Goal: Contribute content: Add original content to the website for others to see

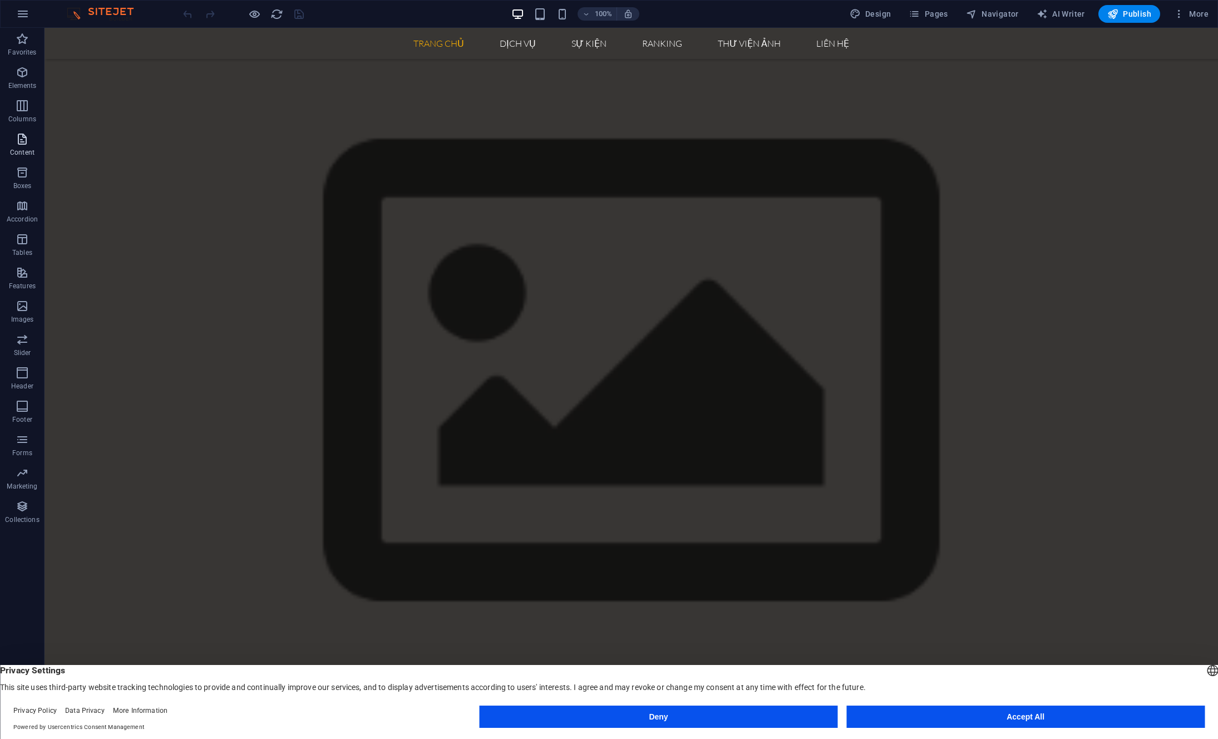
click at [25, 135] on icon "button" at bounding box center [22, 138] width 13 height 13
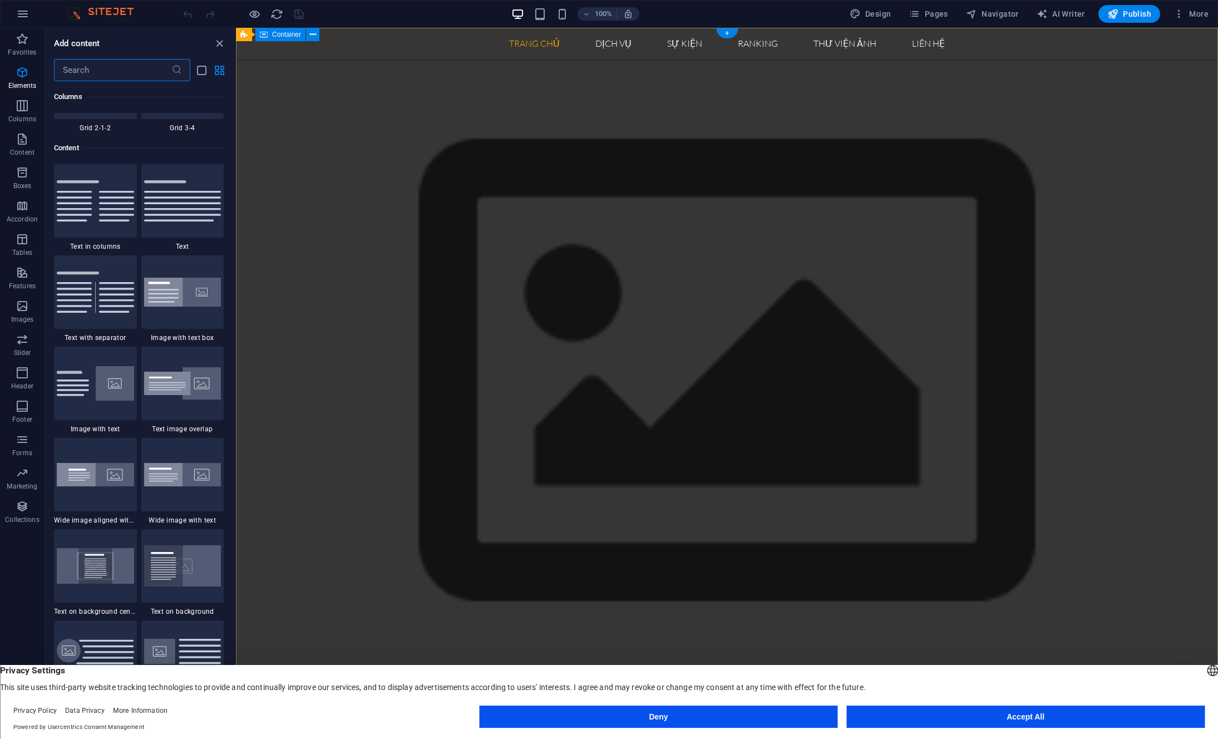
scroll to position [1947, 0]
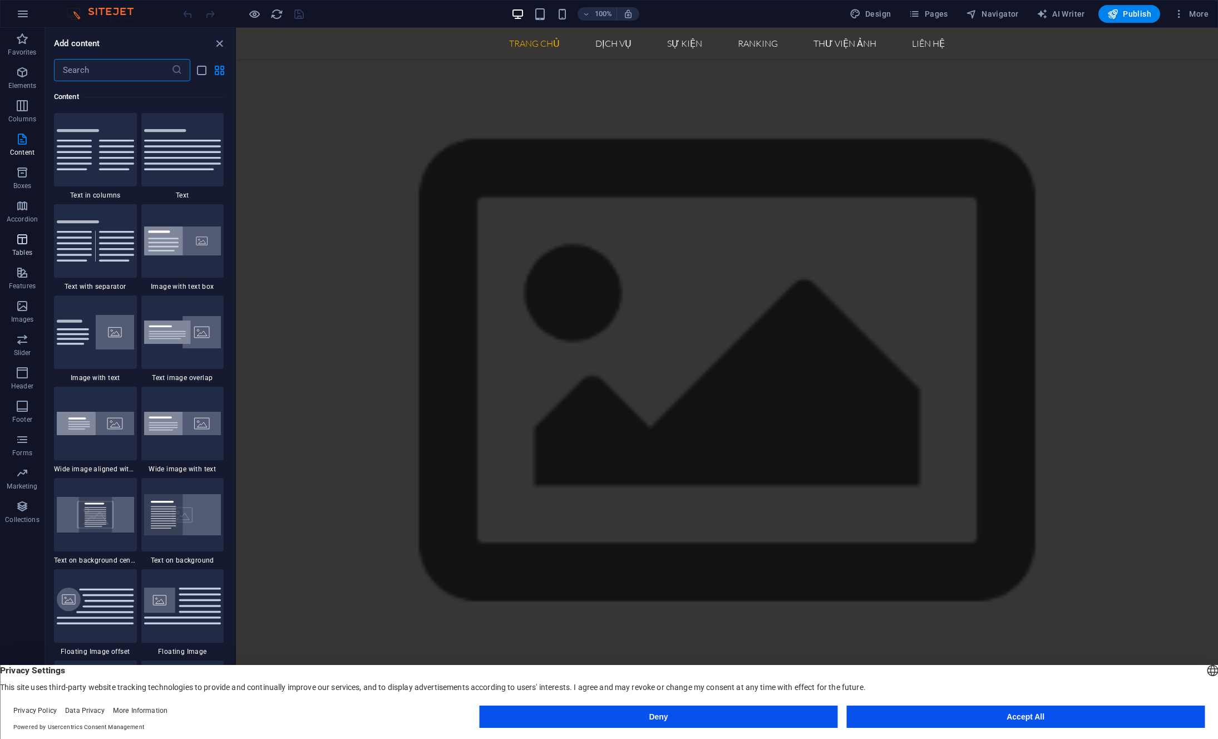
click at [24, 243] on icon "button" at bounding box center [22, 239] width 13 height 13
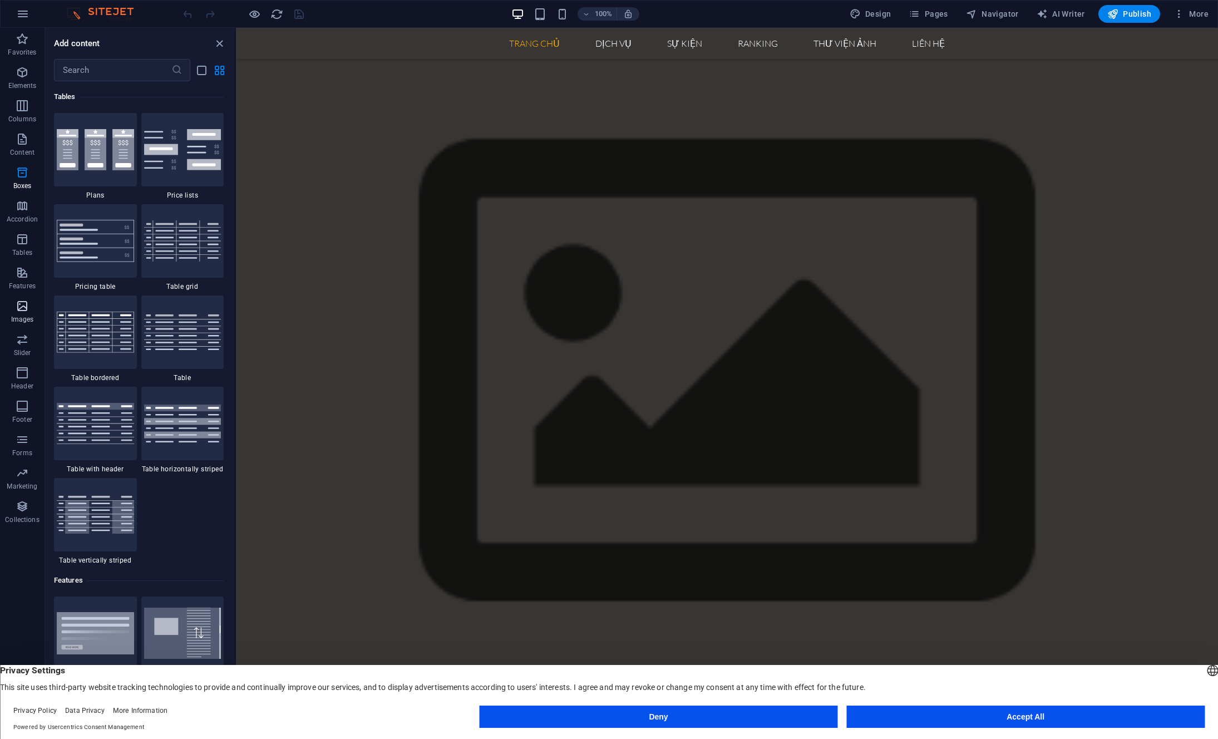
click at [22, 309] on icon "button" at bounding box center [22, 305] width 13 height 13
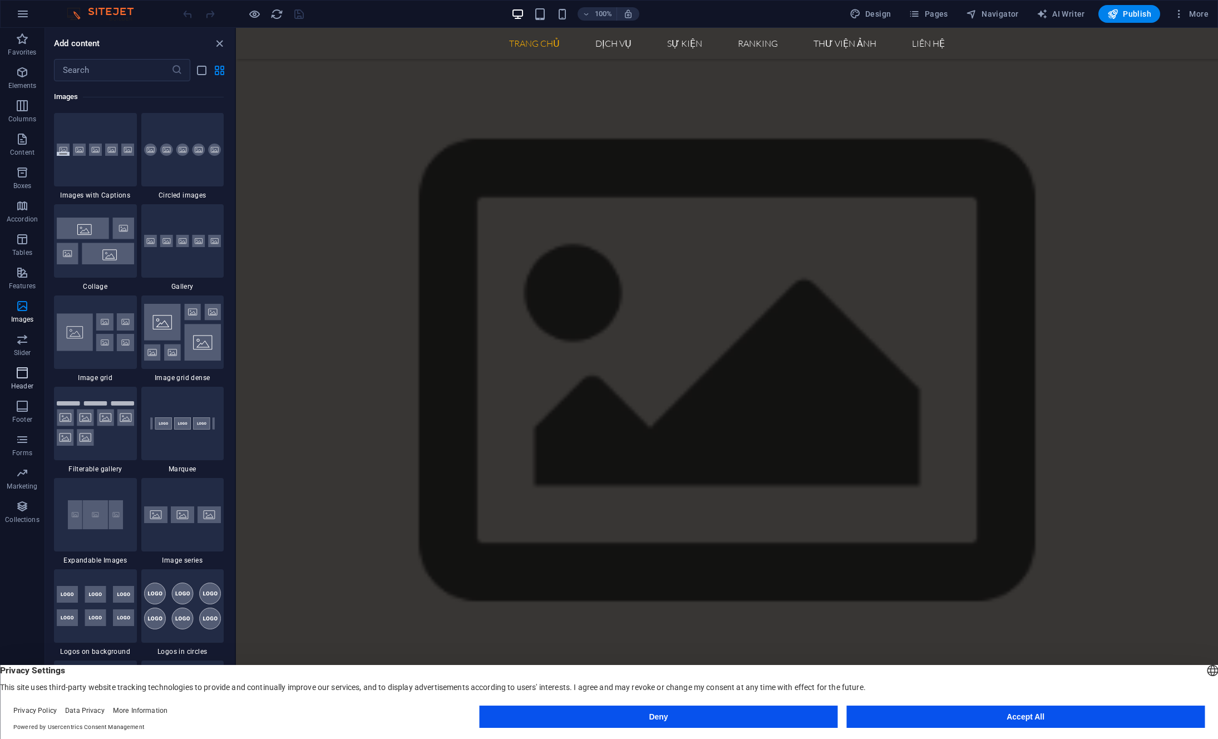
click at [22, 372] on icon "button" at bounding box center [22, 372] width 13 height 13
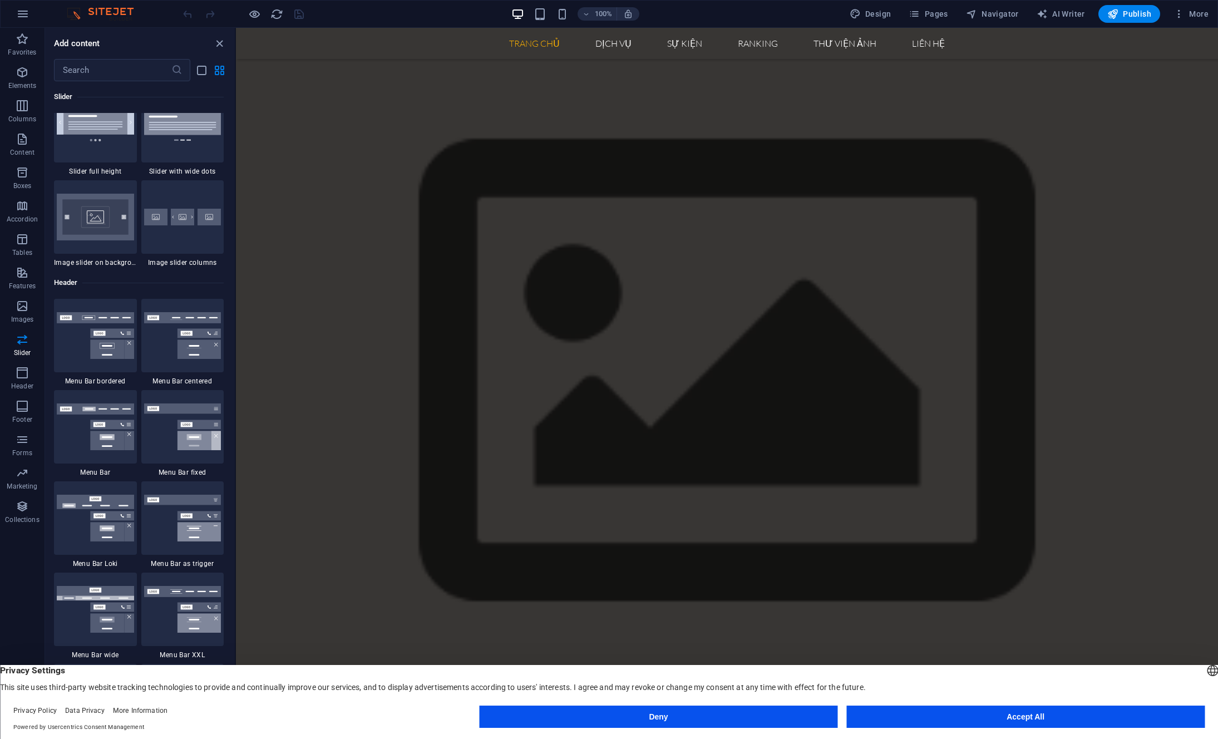
scroll to position [6699, 0]
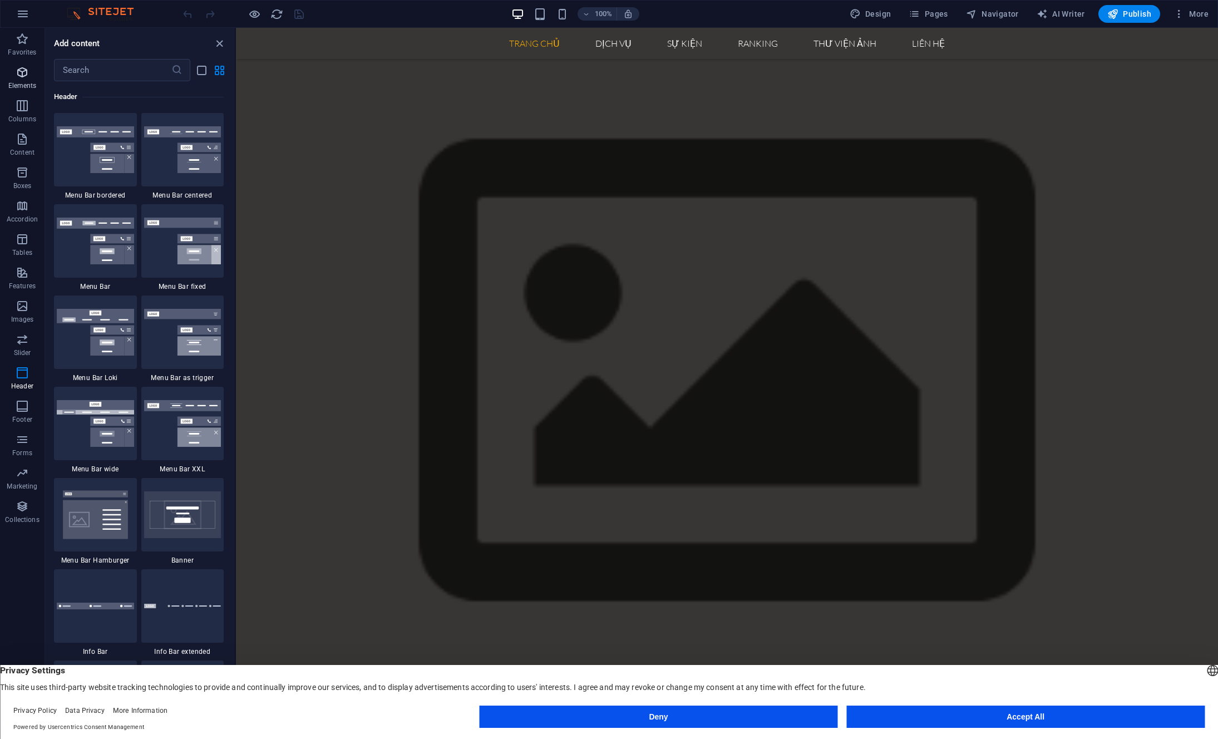
click at [22, 71] on icon "button" at bounding box center [22, 72] width 13 height 13
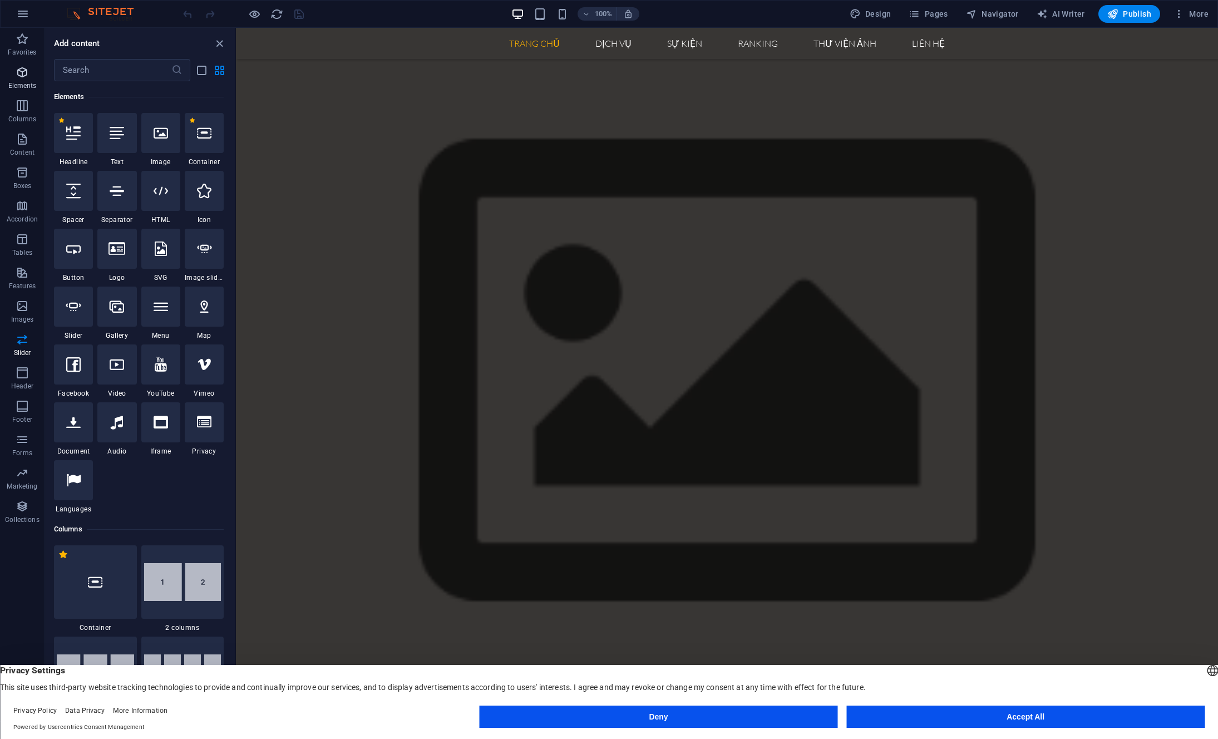
scroll to position [119, 0]
click at [106, 65] on input "text" at bounding box center [112, 70] width 117 height 22
click at [152, 198] on div at bounding box center [160, 191] width 39 height 40
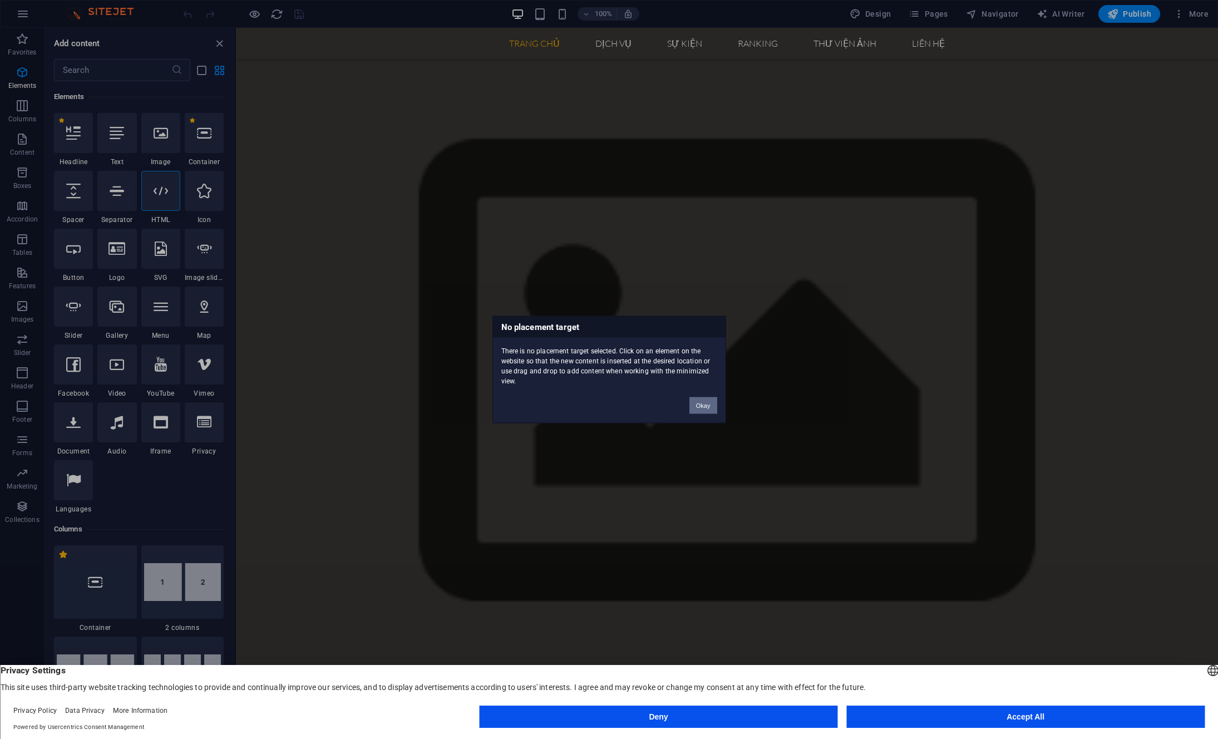
drag, startPoint x: 705, startPoint y: 408, endPoint x: 458, endPoint y: 376, distance: 249.7
click at [705, 408] on button "Okay" at bounding box center [703, 405] width 28 height 17
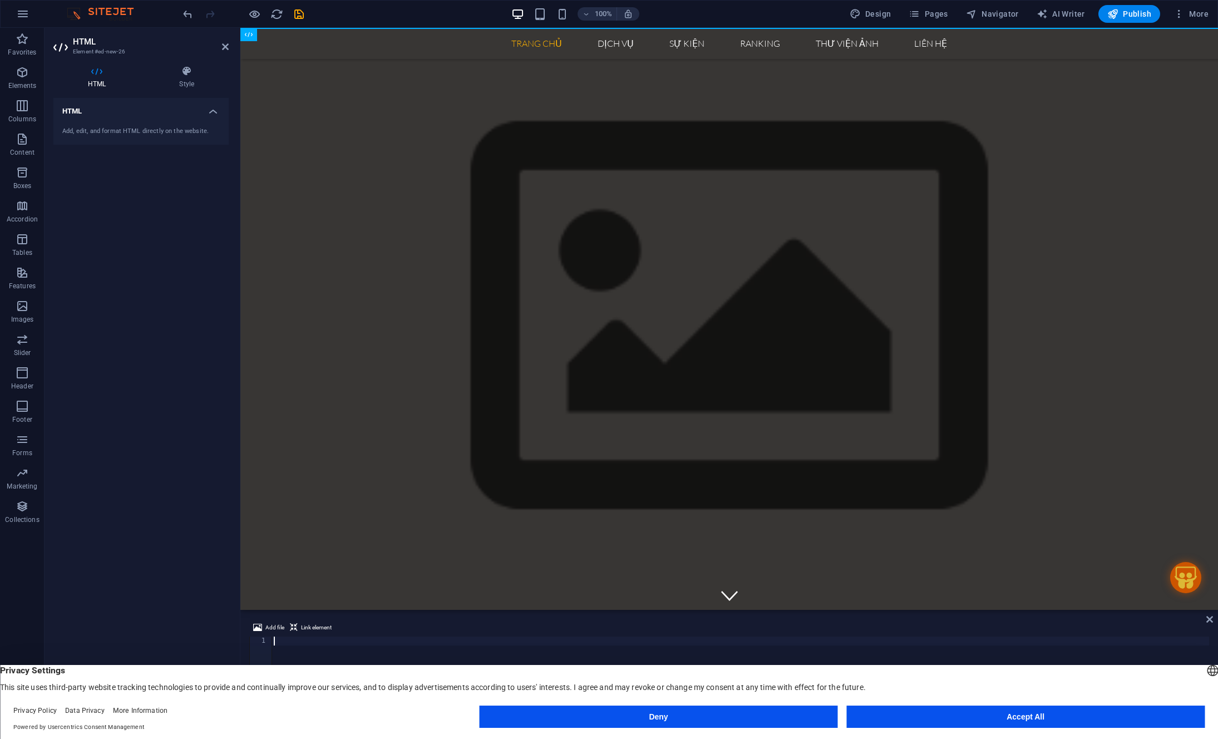
click at [308, 642] on div at bounding box center [739, 682] width 937 height 93
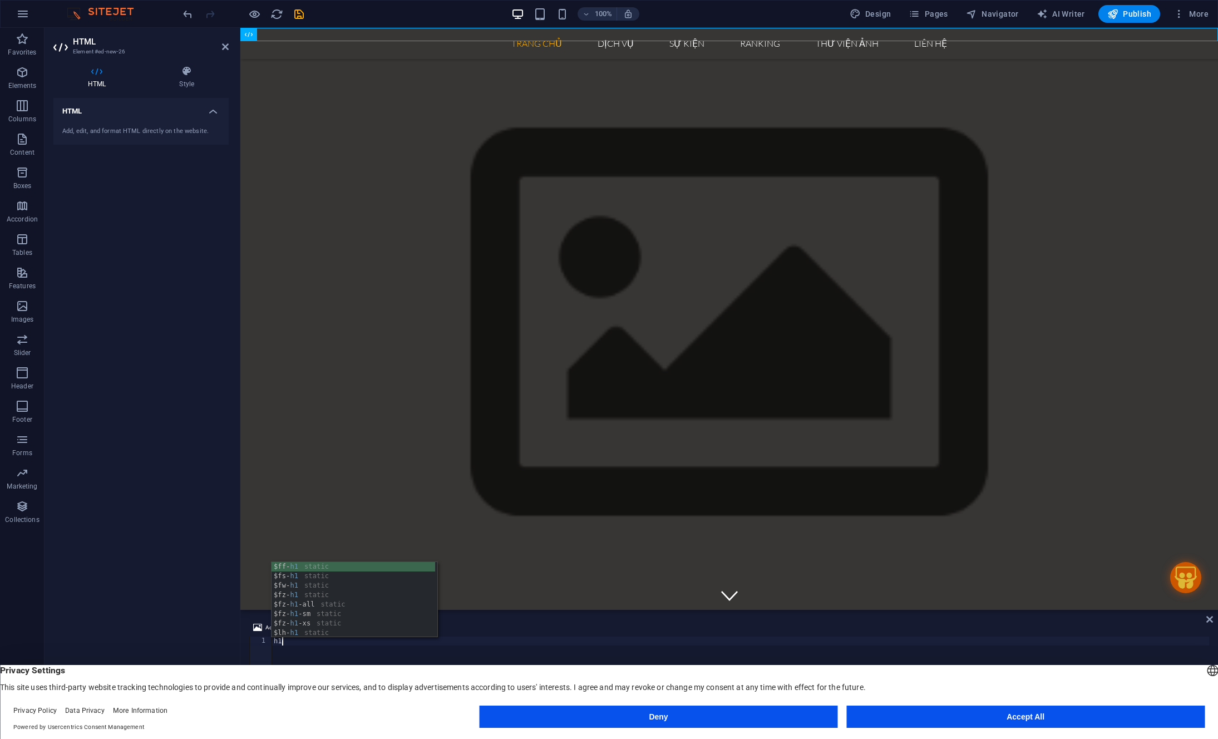
type textarea "h"
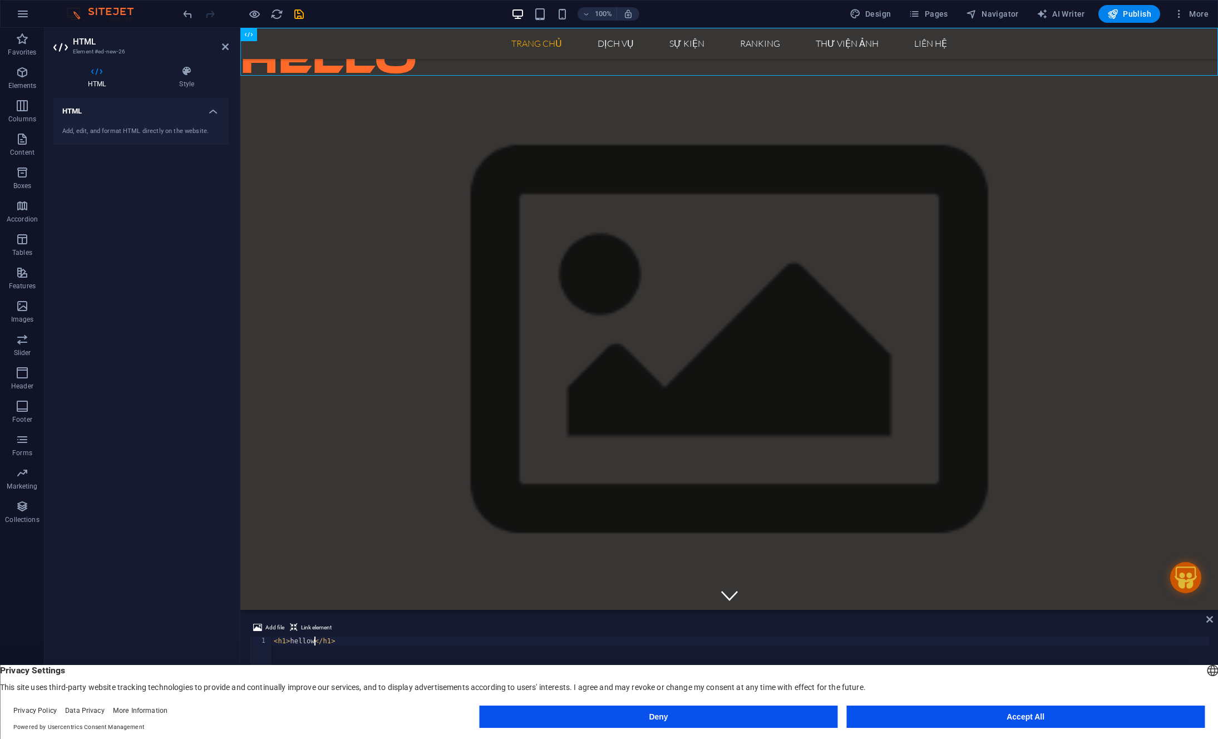
scroll to position [0, 3]
type textarea "<h1>hellow</h1>"
click at [305, 646] on div "< h1 > hellow </ h1 >" at bounding box center [739, 682] width 937 height 93
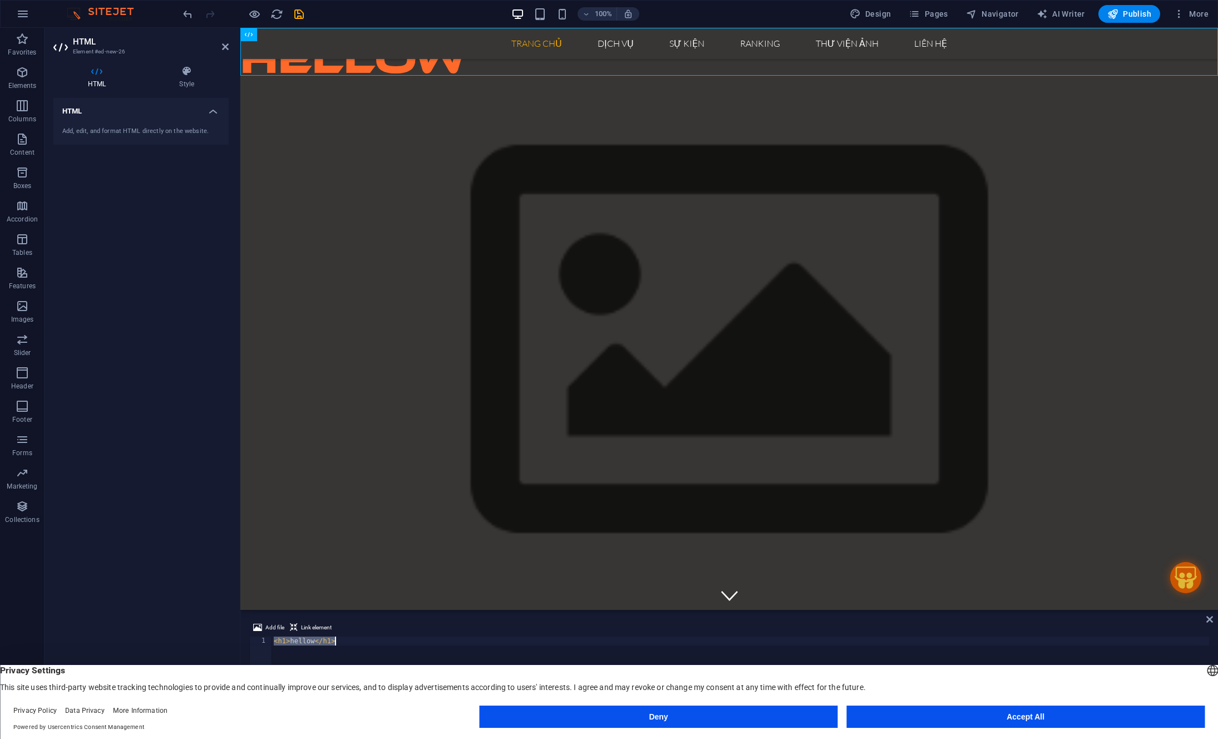
scroll to position [0, 0]
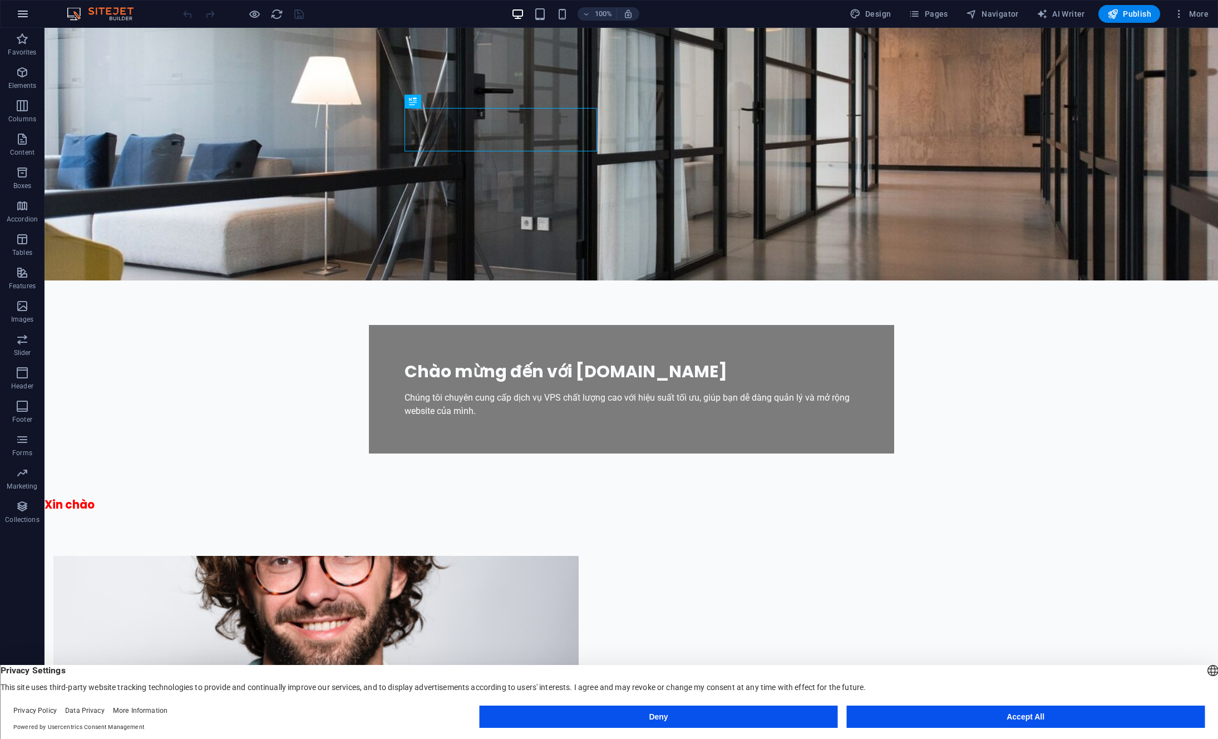
click at [22, 20] on icon "button" at bounding box center [22, 13] width 13 height 13
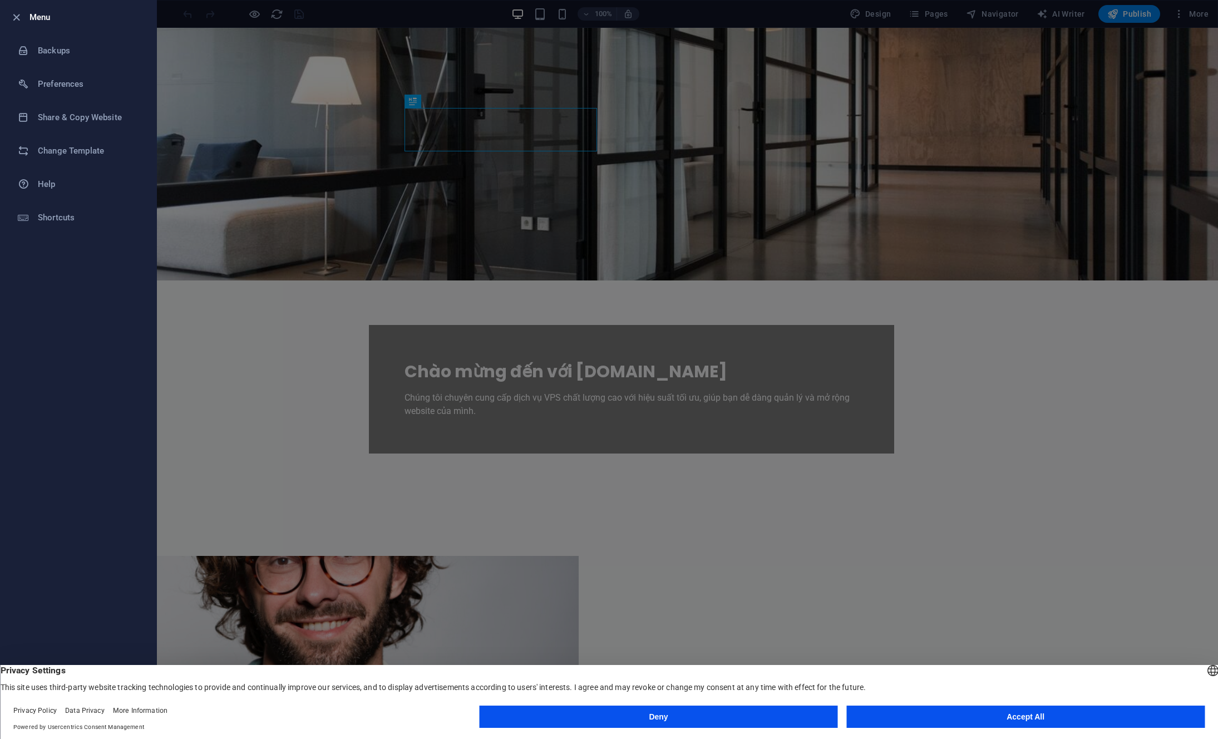
click at [17, 16] on icon "button" at bounding box center [16, 17] width 13 height 13
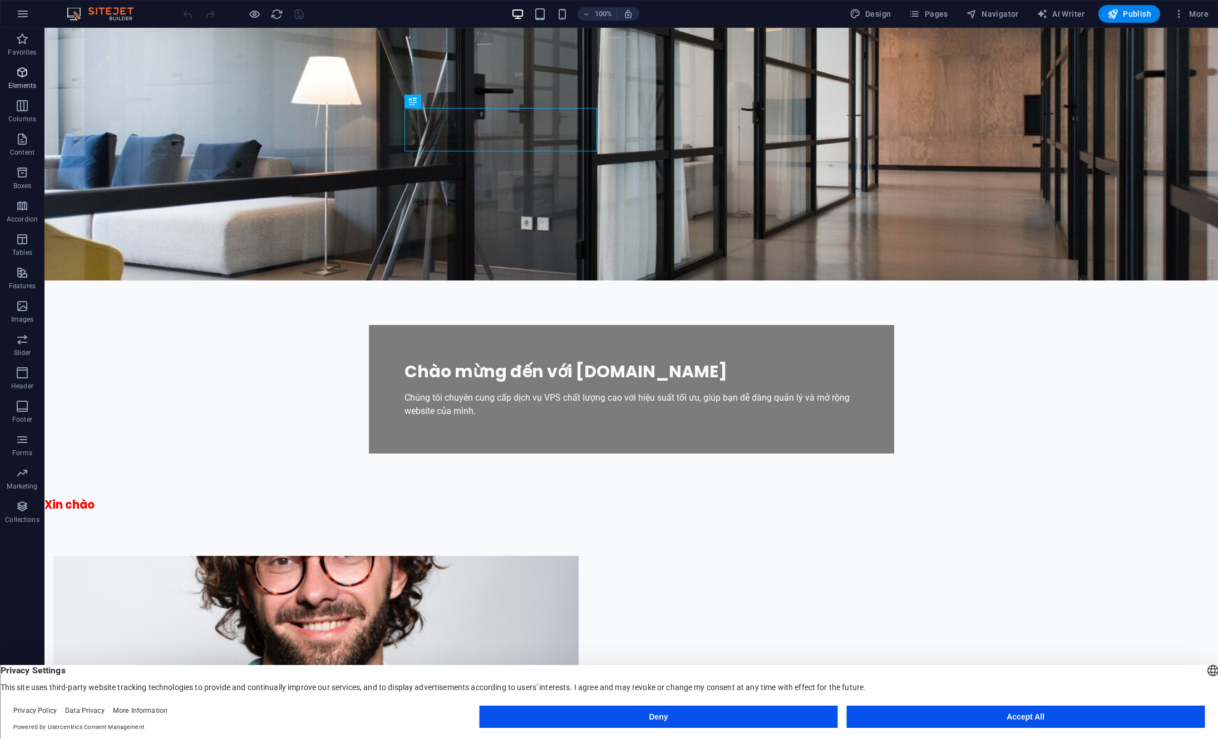
click at [19, 79] on span "Elements" at bounding box center [22, 79] width 45 height 27
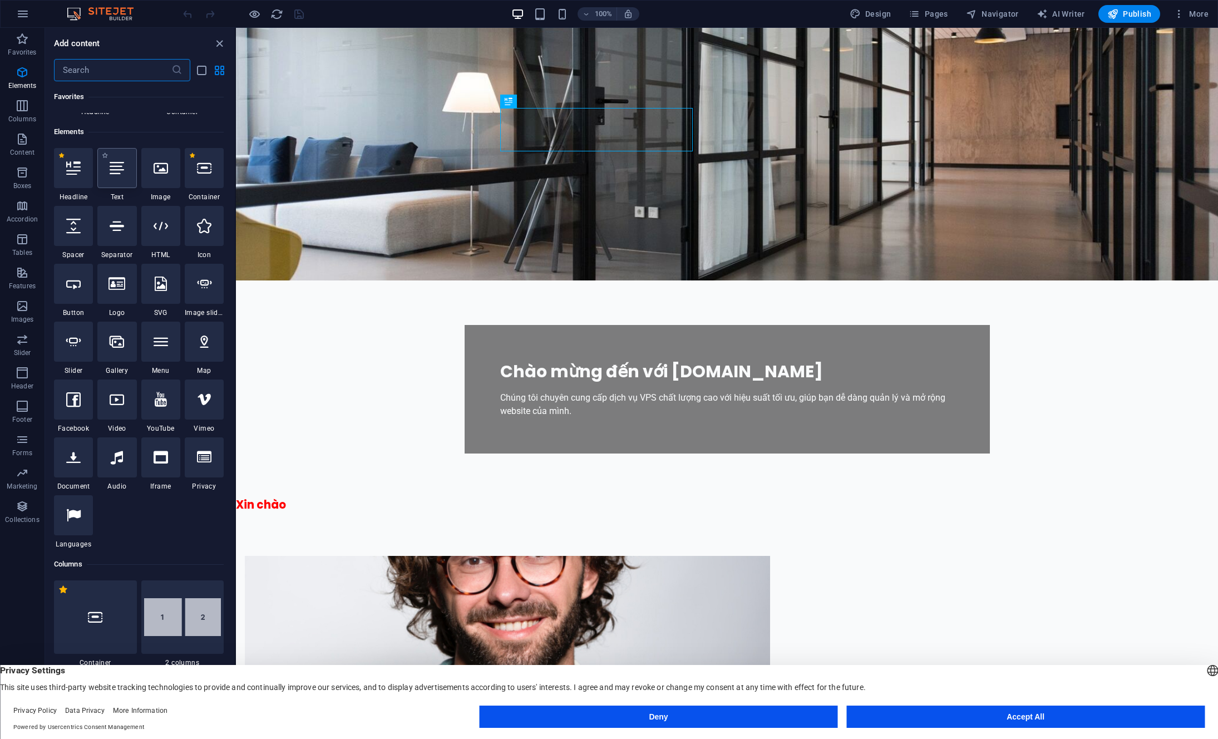
scroll to position [119, 0]
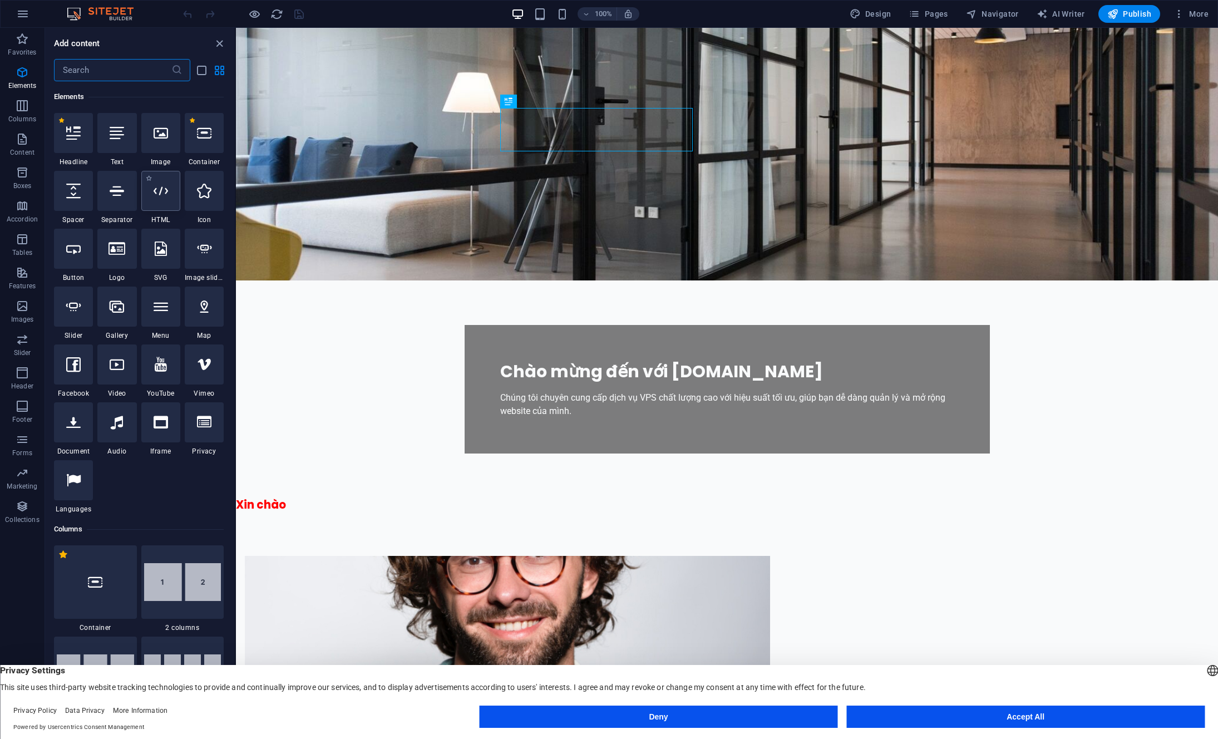
click at [172, 210] on div at bounding box center [160, 191] width 39 height 40
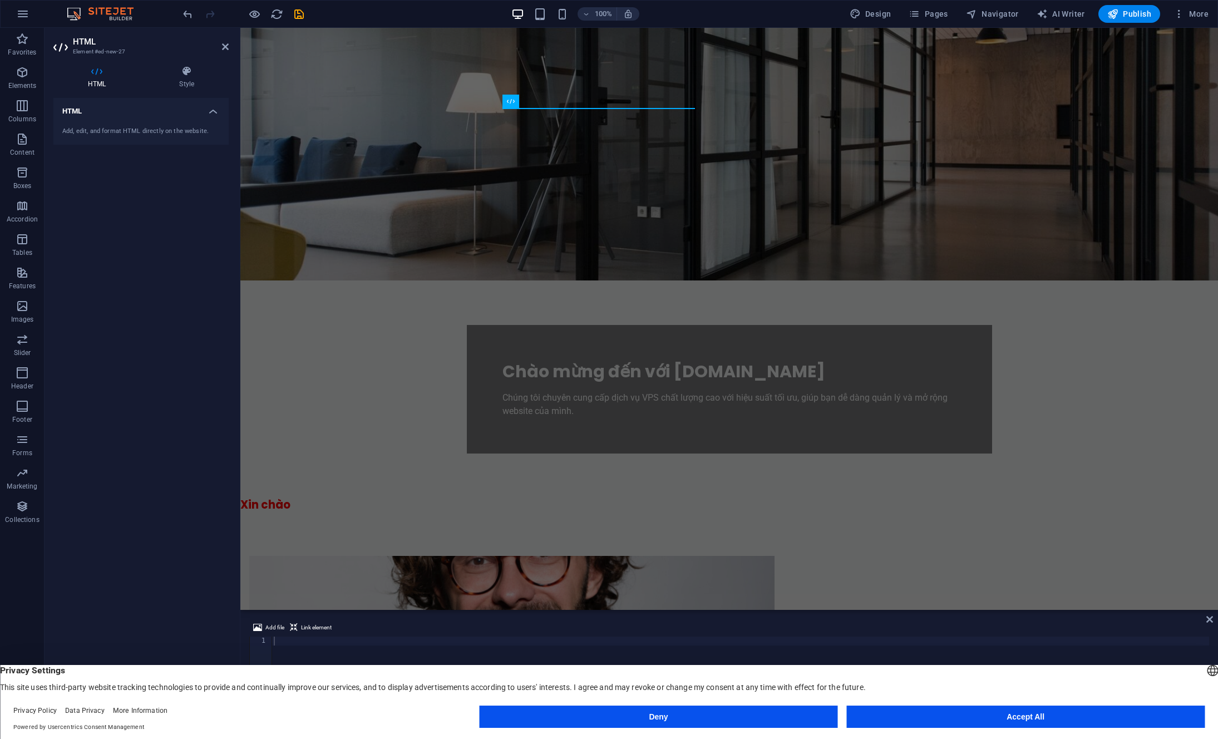
click at [100, 66] on icon at bounding box center [96, 71] width 87 height 11
click at [306, 641] on div at bounding box center [739, 682] width 937 height 93
type textarea "<"
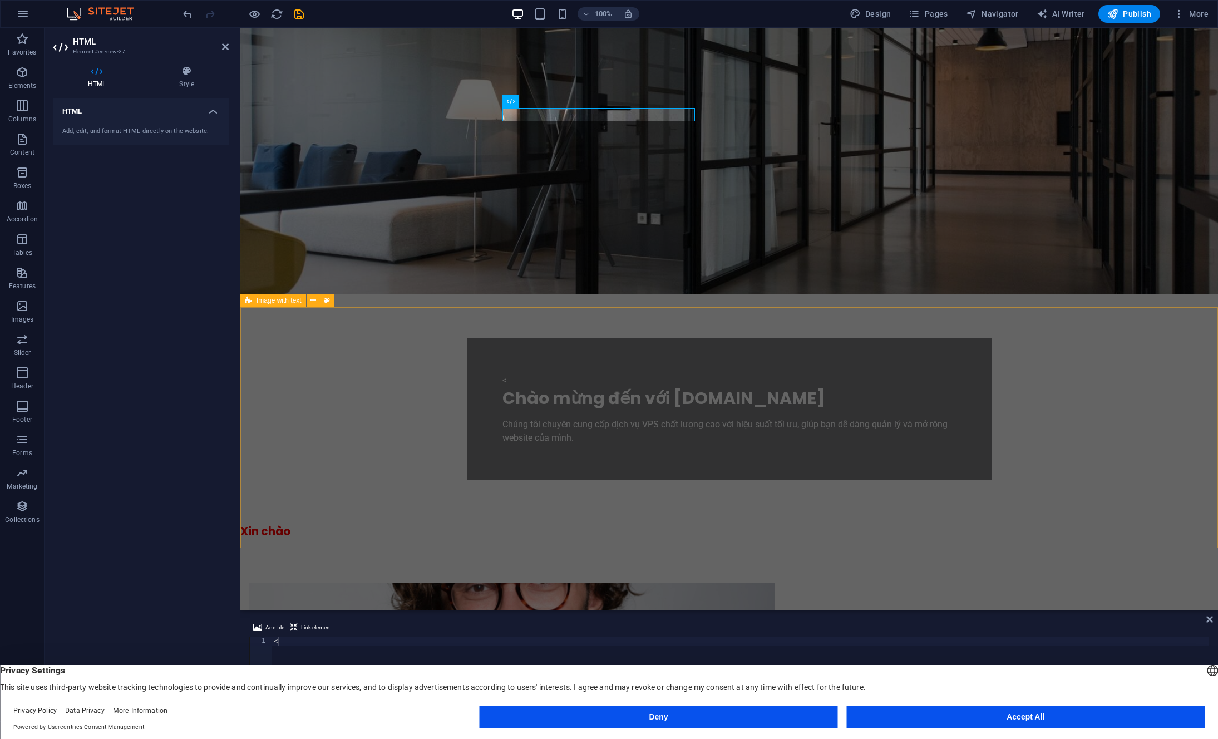
drag, startPoint x: 332, startPoint y: 150, endPoint x: 305, endPoint y: 332, distance: 184.4
click at [307, 645] on div "<" at bounding box center [739, 682] width 937 height 93
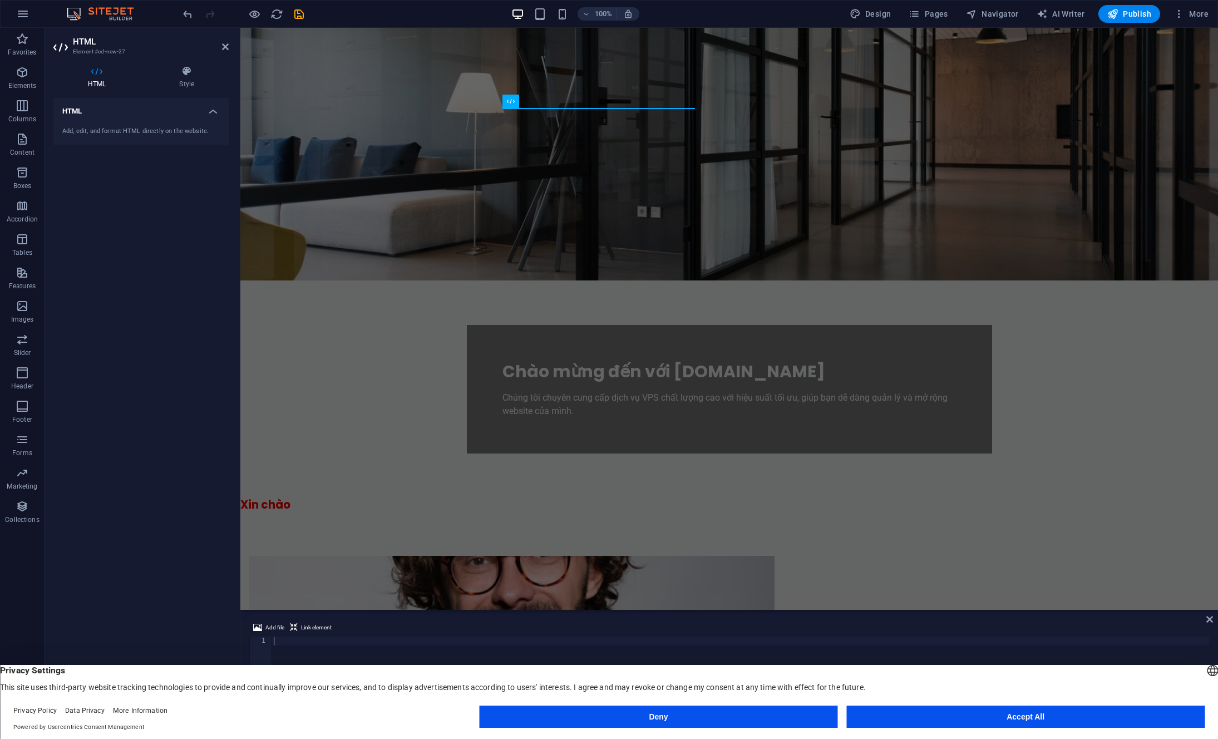
drag, startPoint x: 112, startPoint y: 127, endPoint x: 223, endPoint y: 171, distance: 119.8
click at [223, 171] on div "HTML Add, edit, and format HTML directly on the website." at bounding box center [140, 405] width 175 height 614
click at [226, 50] on icon at bounding box center [225, 46] width 7 height 9
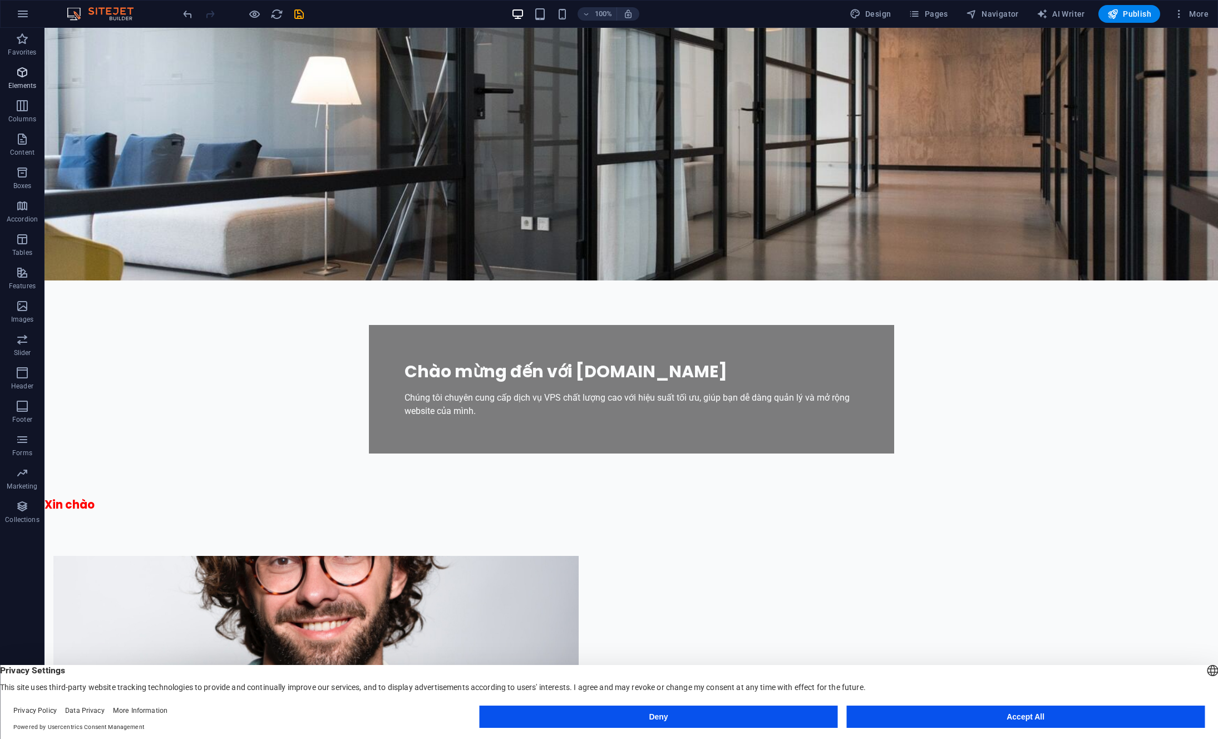
click at [25, 83] on p "Elements" at bounding box center [22, 85] width 28 height 9
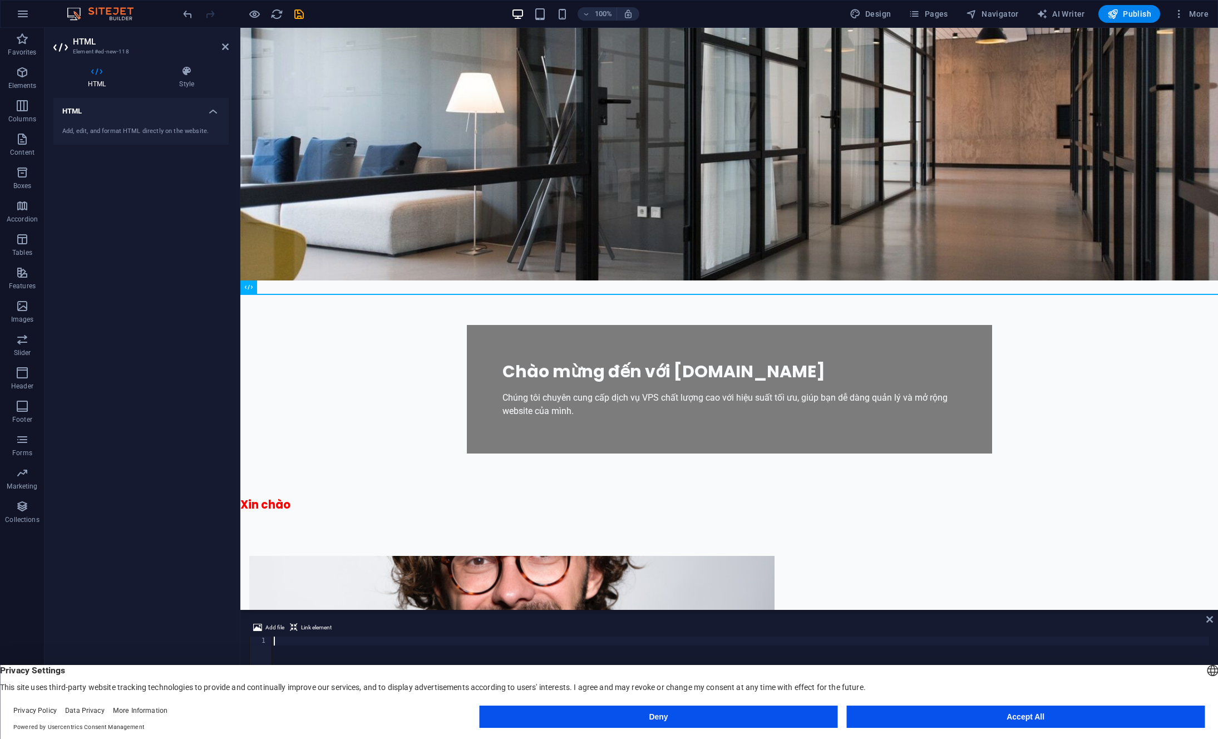
type textarea ","
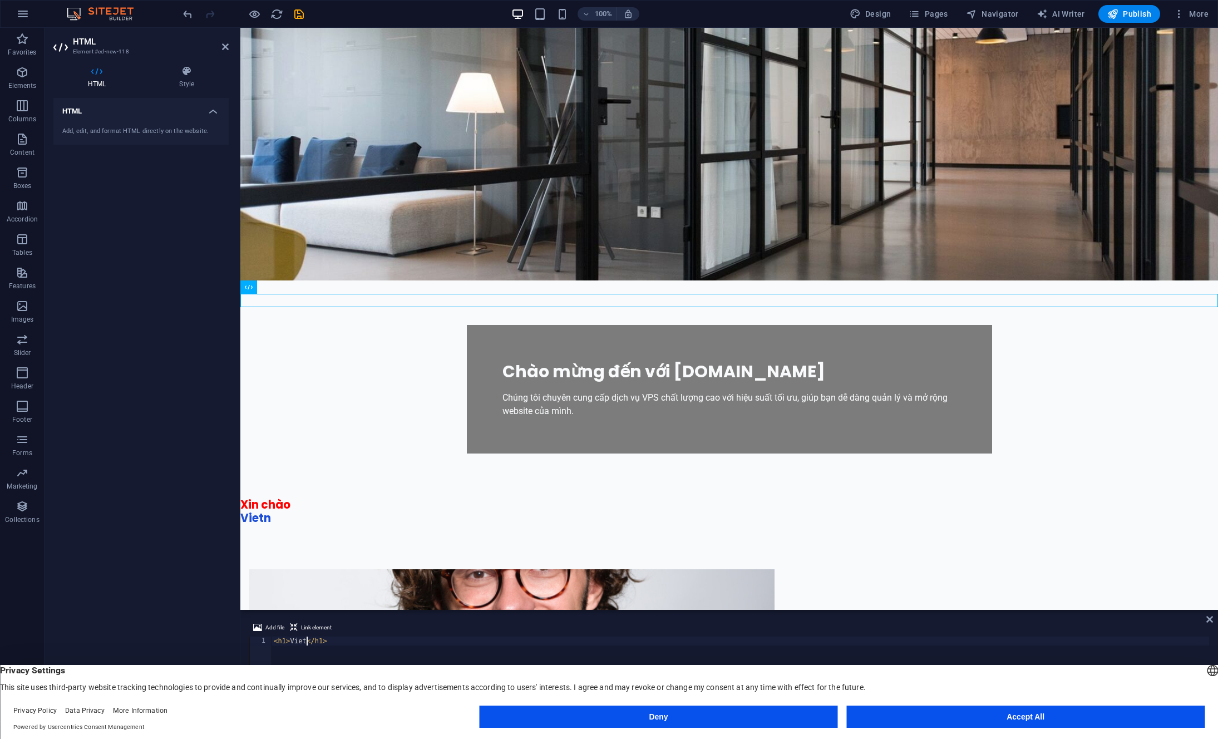
scroll to position [0, 3]
type textarea "<h1>Vietnix</h1>"
click at [1139, 17] on span "Publish" at bounding box center [1129, 13] width 44 height 11
checkbox input "false"
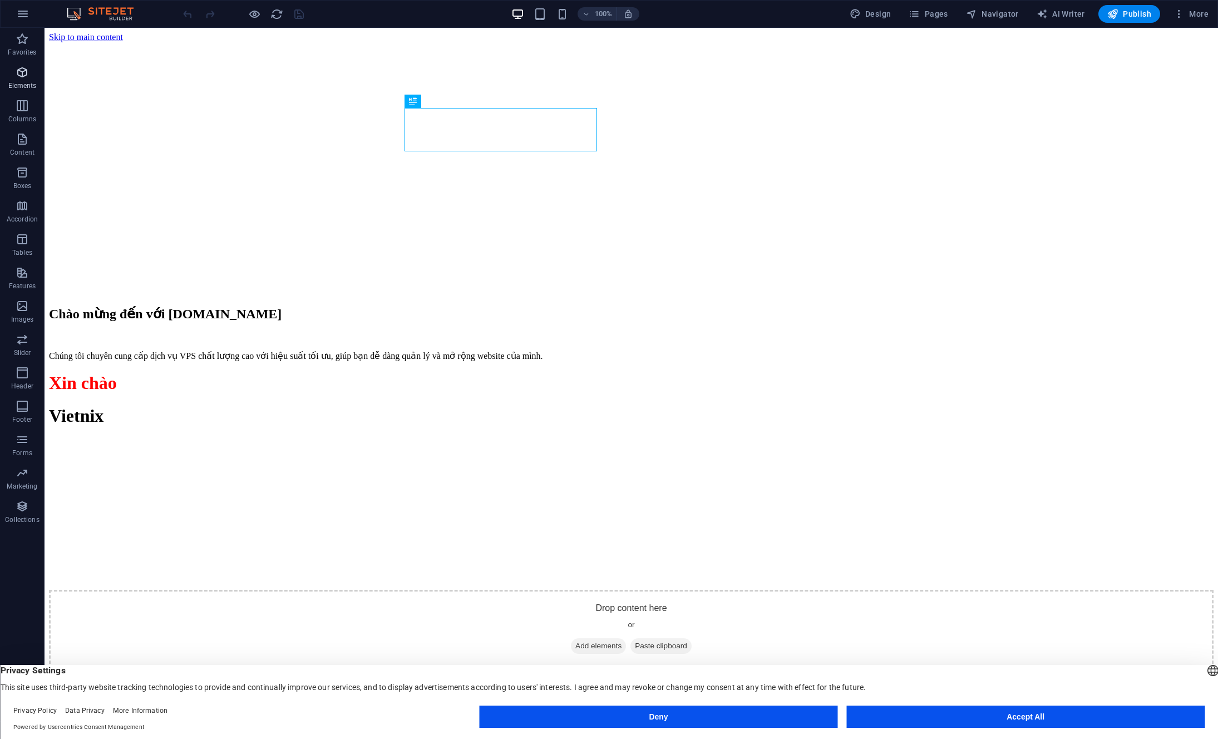
click at [26, 70] on icon "button" at bounding box center [22, 72] width 13 height 13
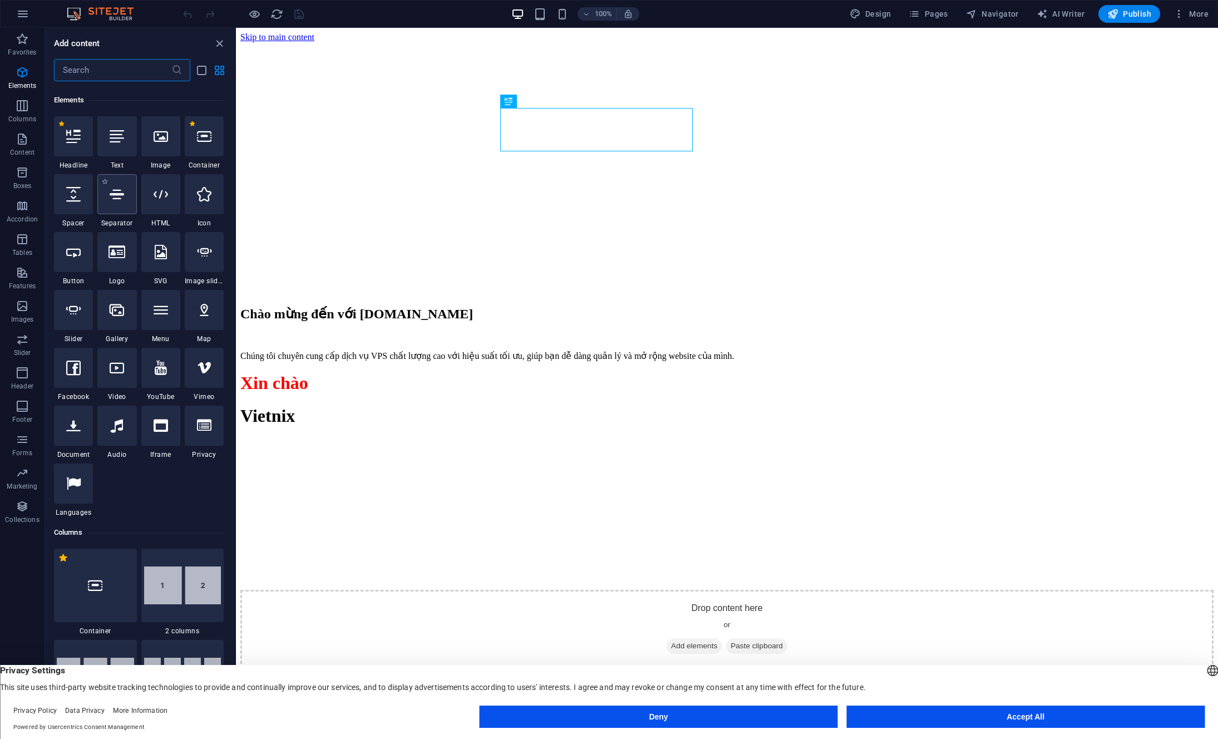
scroll to position [119, 0]
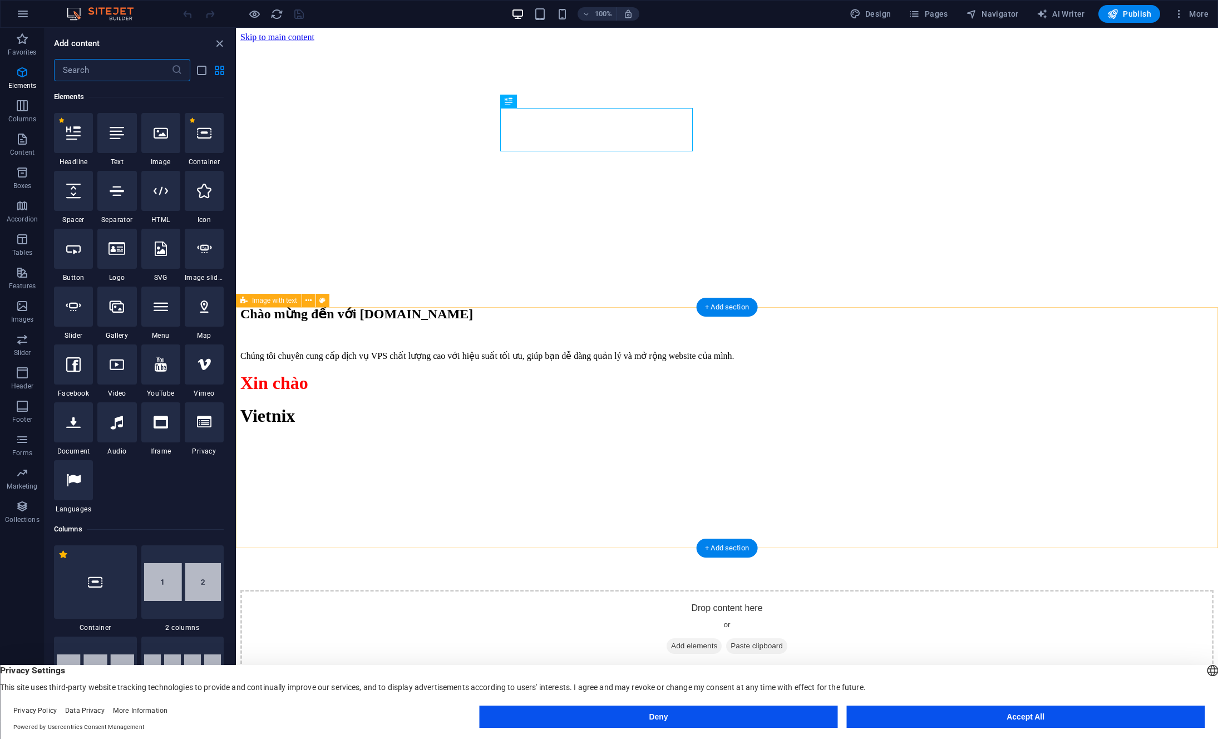
click at [308, 438] on div "Drop content here or Add elements Paste clipboard Về chúng tôi Chúng tôi là nhà…" at bounding box center [726, 600] width 973 height 325
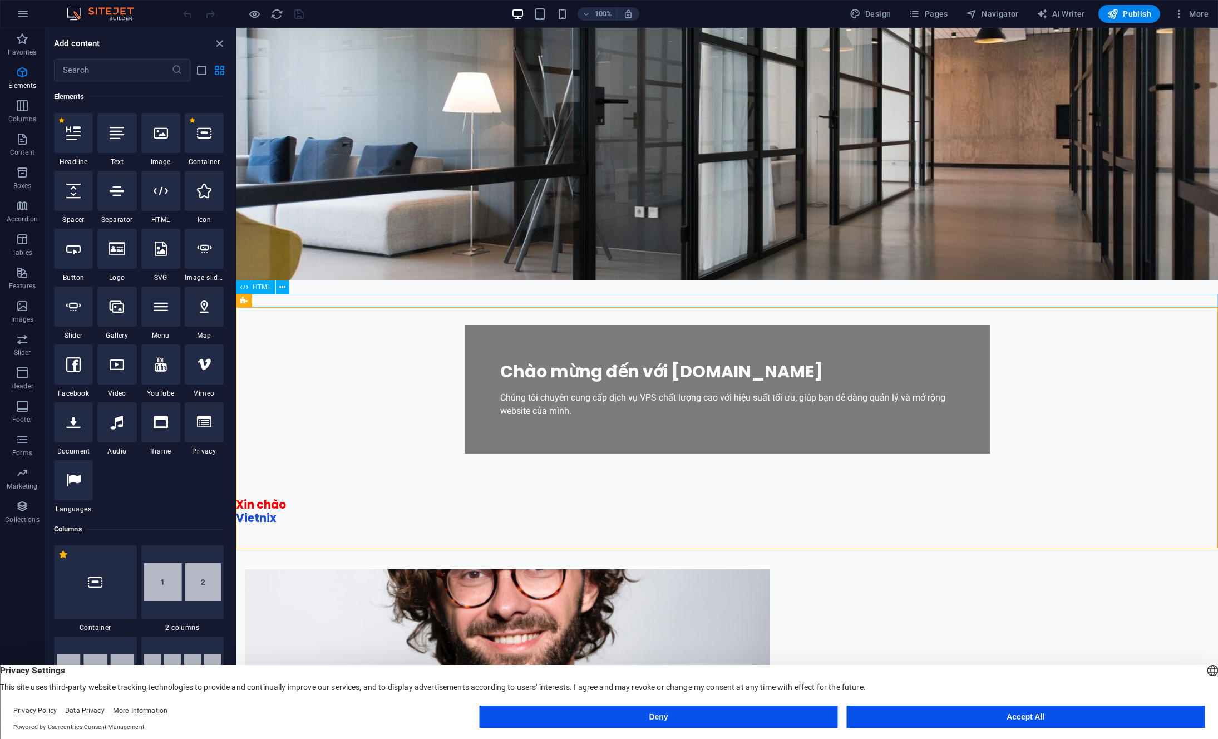
click at [369, 511] on div "Vietnix" at bounding box center [727, 517] width 982 height 13
click at [391, 511] on div "Vietnix" at bounding box center [727, 517] width 982 height 13
click at [264, 287] on span "HTML" at bounding box center [262, 287] width 18 height 7
drag, startPoint x: 214, startPoint y: 43, endPoint x: 172, endPoint y: 23, distance: 46.3
click at [214, 43] on icon "close panel" at bounding box center [219, 43] width 13 height 13
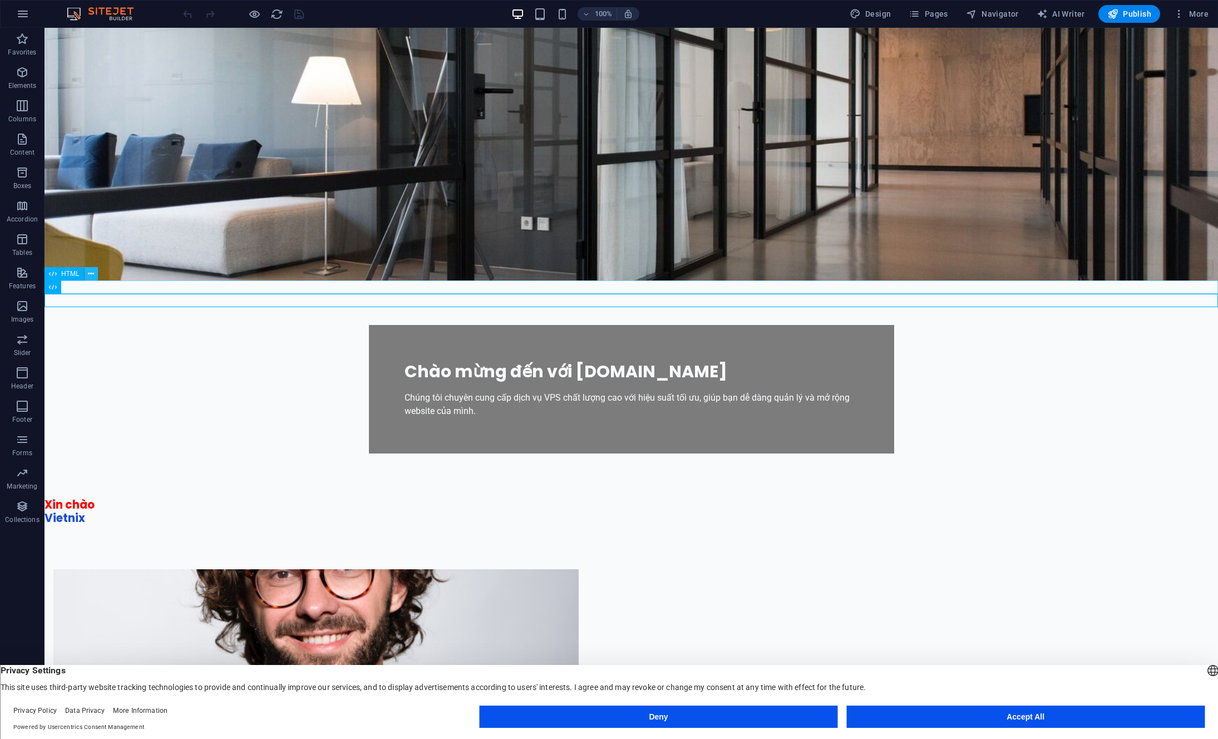
click at [89, 273] on icon at bounding box center [91, 274] width 6 height 12
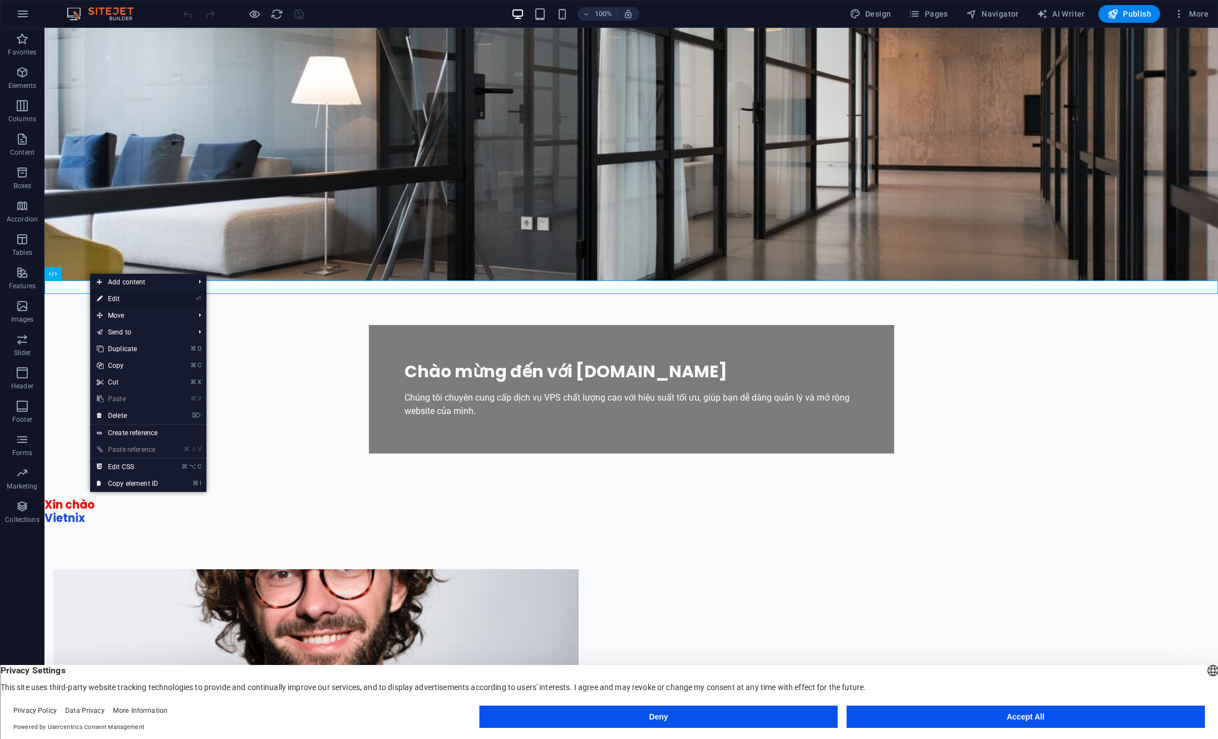
click at [122, 297] on link "⏎ Edit" at bounding box center [127, 298] width 75 height 17
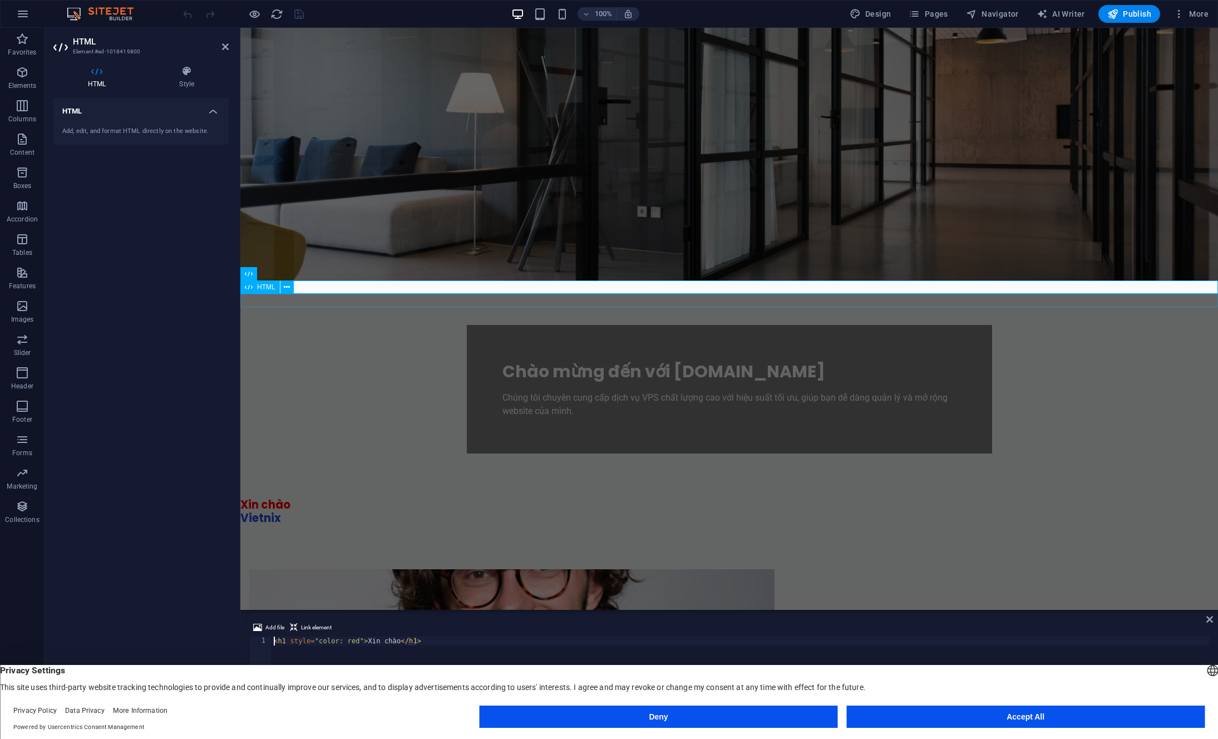
click at [270, 511] on div "Vietnix" at bounding box center [728, 517] width 977 height 13
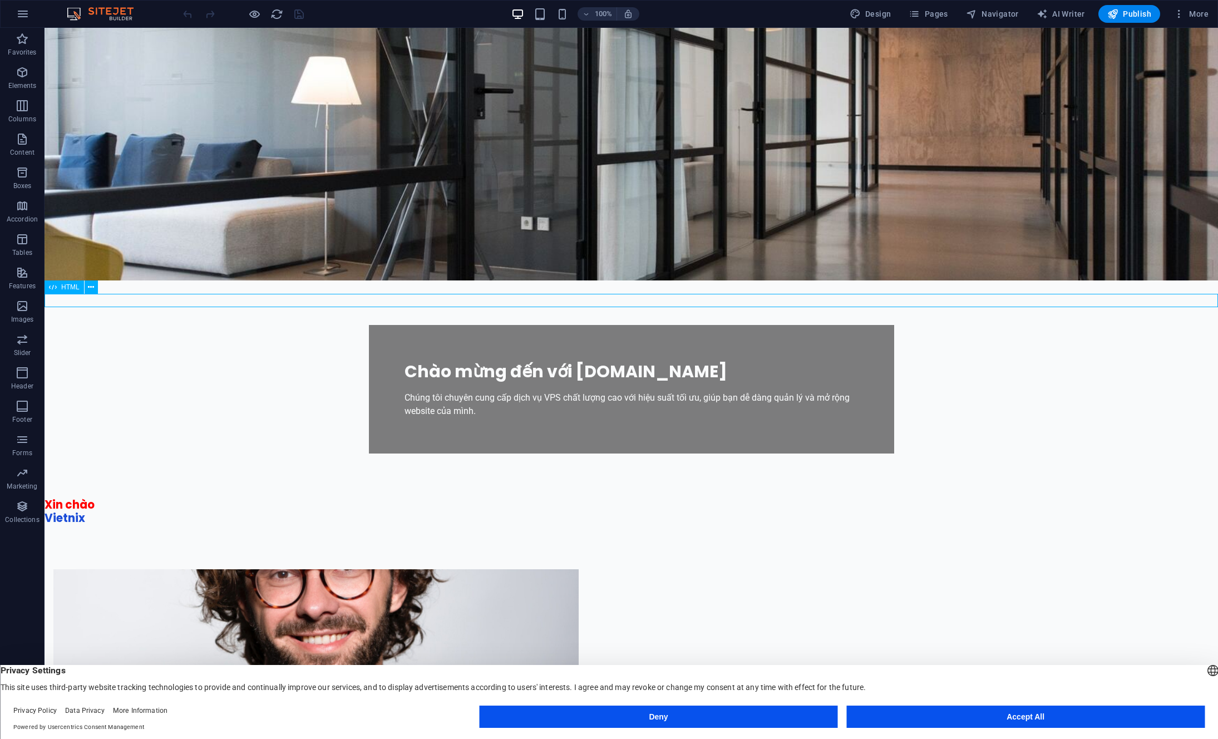
click at [85, 511] on div "Vietnix" at bounding box center [631, 517] width 1173 height 13
click at [92, 284] on icon at bounding box center [91, 288] width 6 height 12
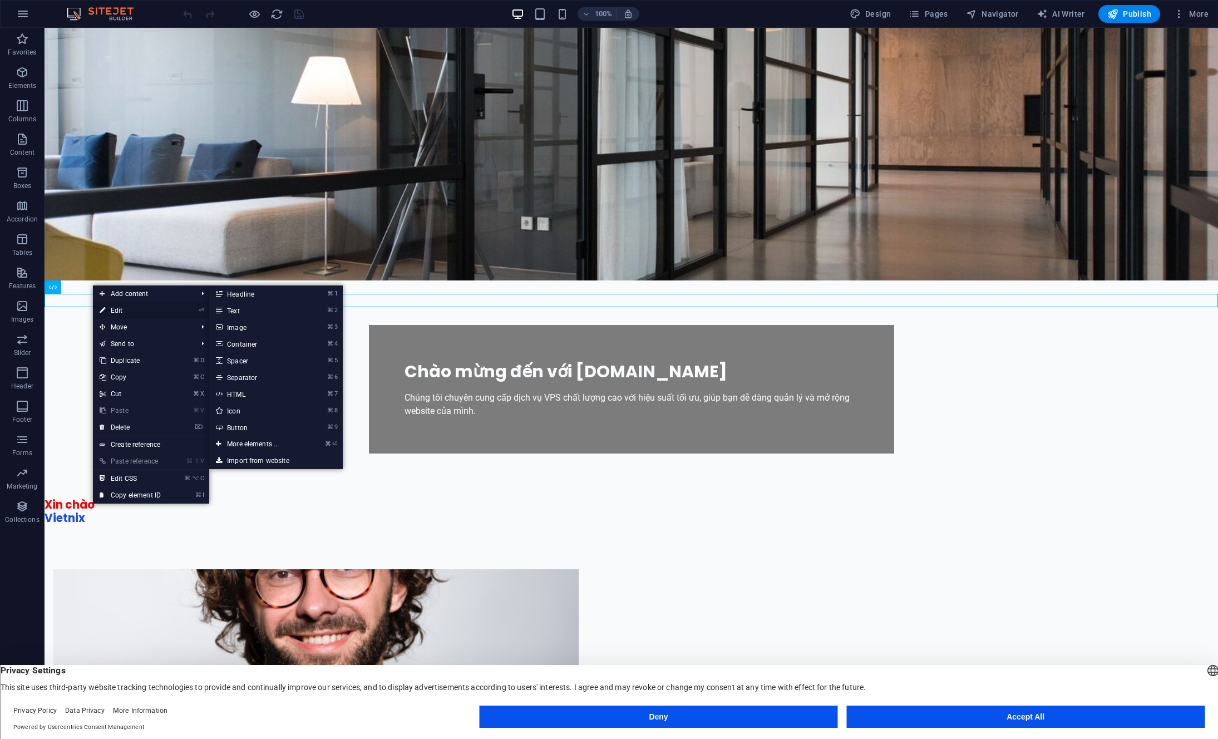
click at [124, 311] on link "⏎ Edit" at bounding box center [130, 310] width 75 height 17
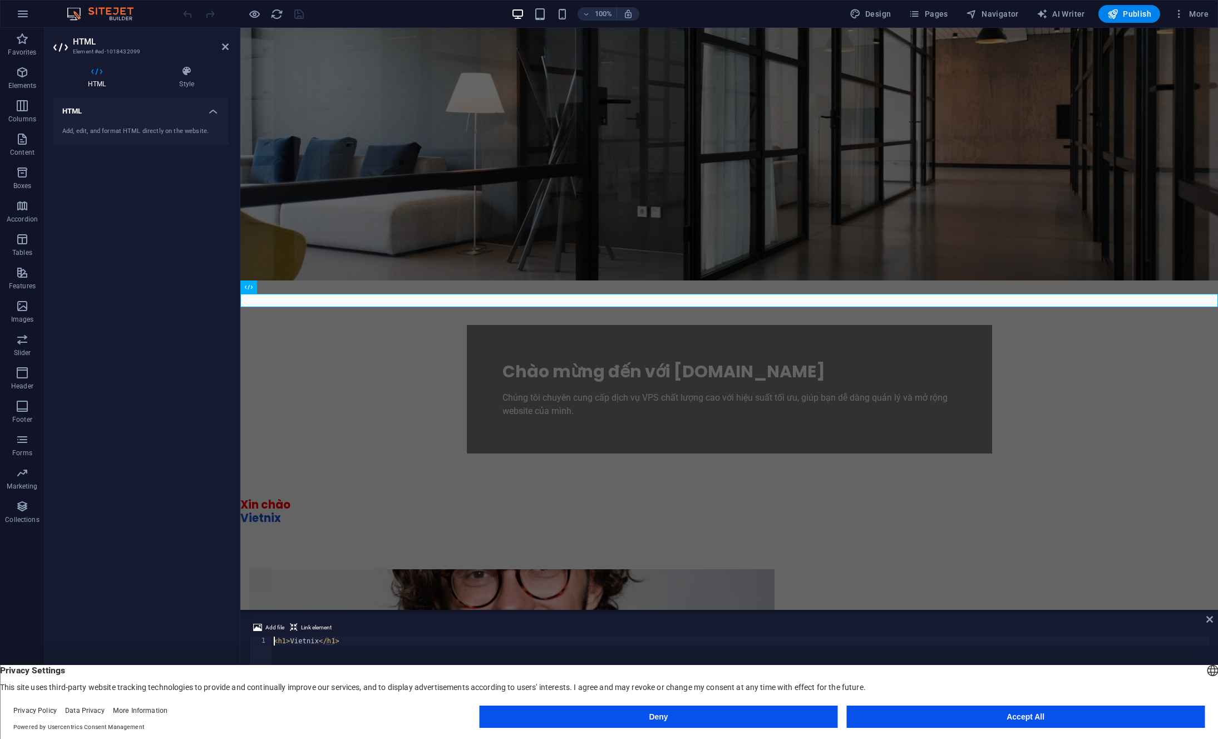
click at [370, 643] on div "< h1 > Vietnix </ h1 >" at bounding box center [739, 682] width 937 height 93
